Goal: Navigation & Orientation: Find specific page/section

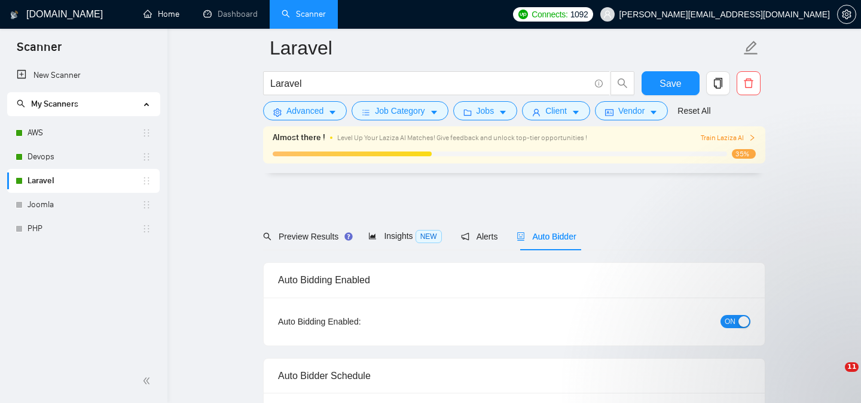
scroll to position [364, 0]
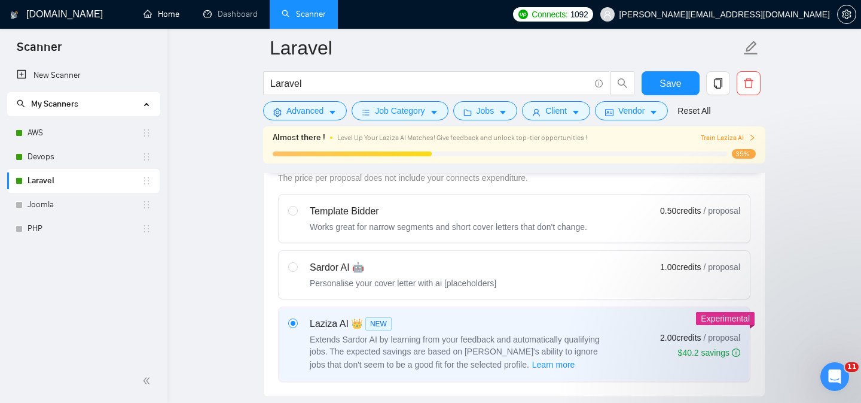
click at [160, 19] on link "Home" at bounding box center [162, 14] width 36 height 10
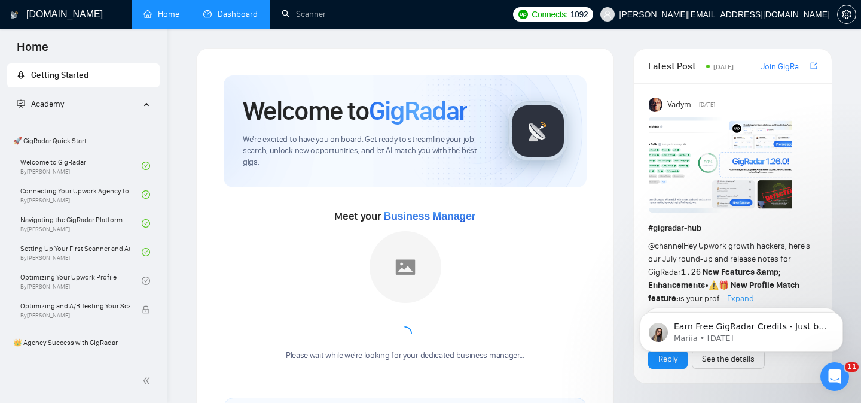
click at [237, 19] on link "Dashboard" at bounding box center [230, 14] width 54 height 10
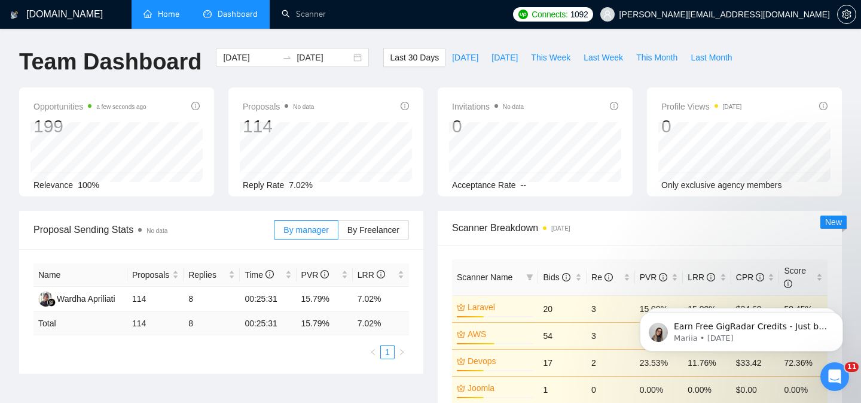
click at [162, 13] on link "Home" at bounding box center [162, 14] width 36 height 10
